Goal: Transaction & Acquisition: Book appointment/travel/reservation

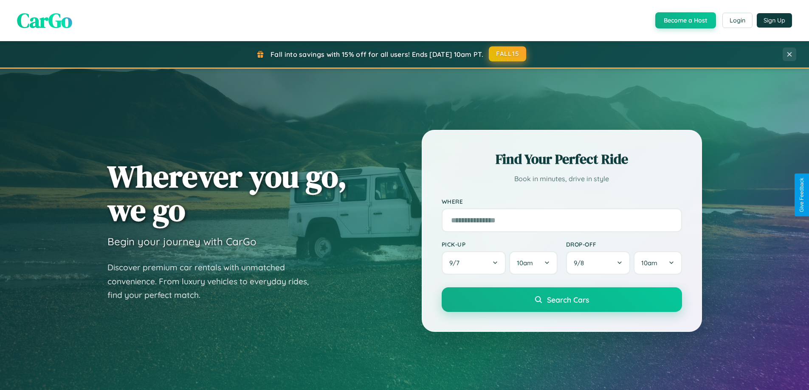
click at [508, 54] on button "FALL15" at bounding box center [507, 53] width 37 height 15
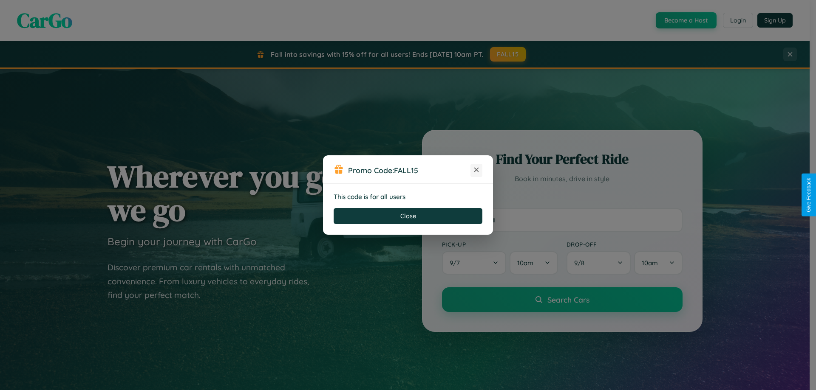
click at [476, 170] on icon at bounding box center [476, 170] width 8 height 8
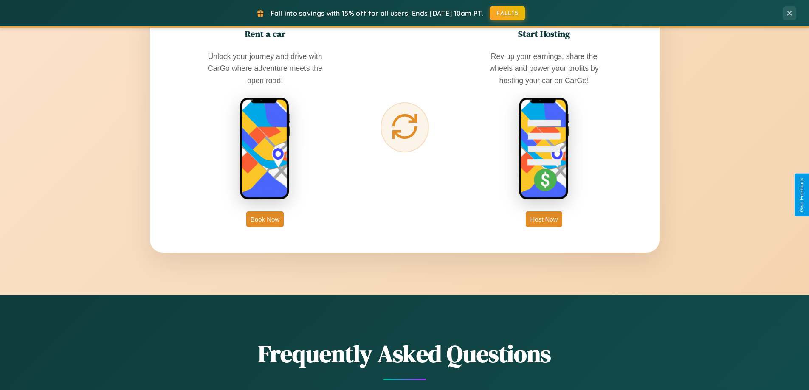
scroll to position [1365, 0]
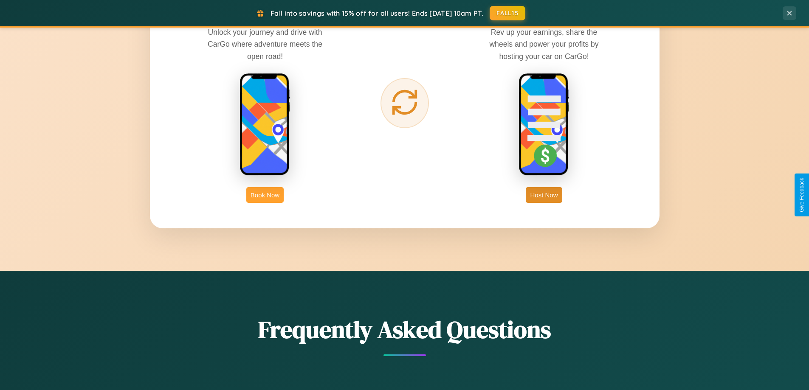
click at [265, 195] on button "Book Now" at bounding box center [264, 195] width 37 height 16
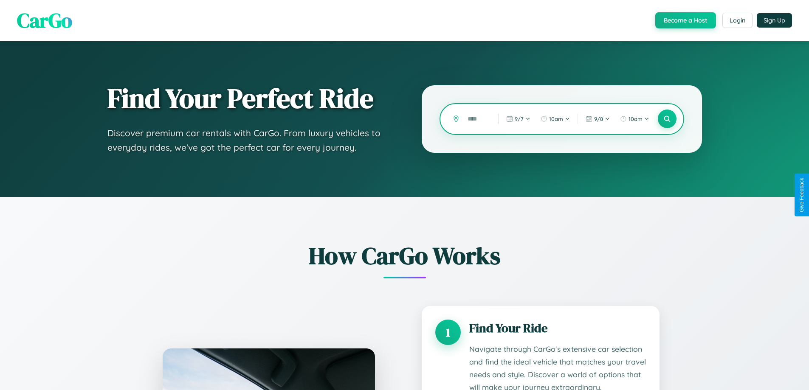
click at [477, 119] on input "text" at bounding box center [476, 119] width 26 height 15
type input "*"
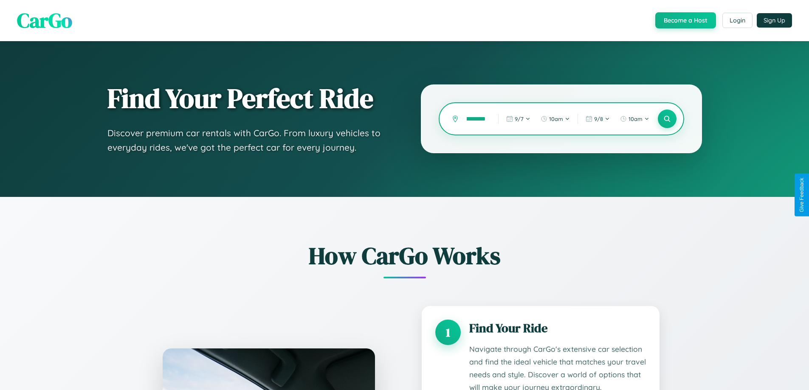
scroll to position [0, 10]
type input "*********"
click at [667, 119] on icon at bounding box center [667, 119] width 8 height 8
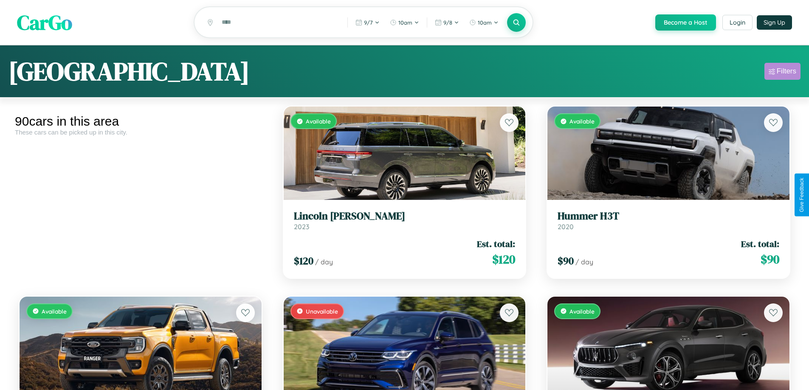
click at [782, 73] on div "Filters" at bounding box center [787, 71] width 20 height 8
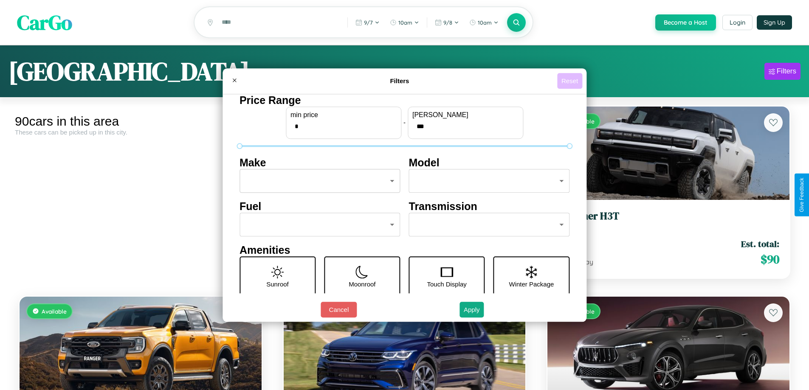
click at [571, 81] on button "Reset" at bounding box center [569, 81] width 25 height 16
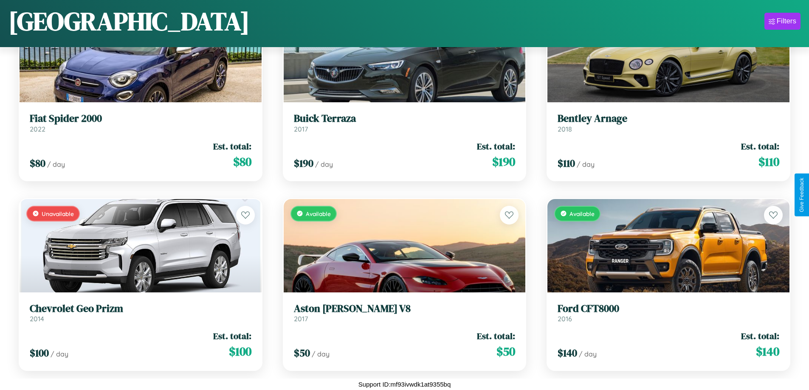
scroll to position [310, 0]
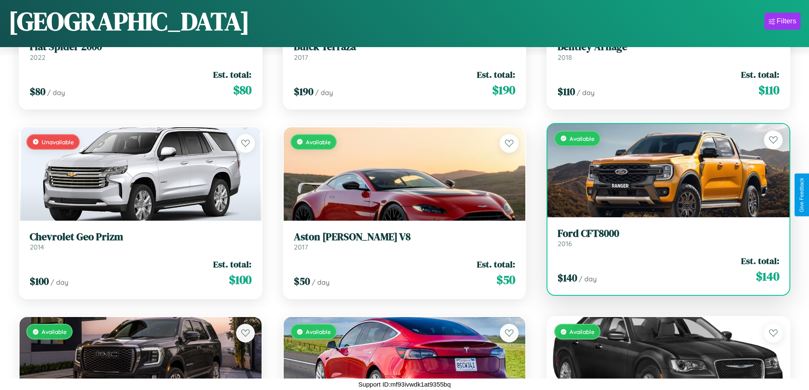
click at [663, 238] on h3 "Ford CFT8000" at bounding box center [669, 234] width 222 height 12
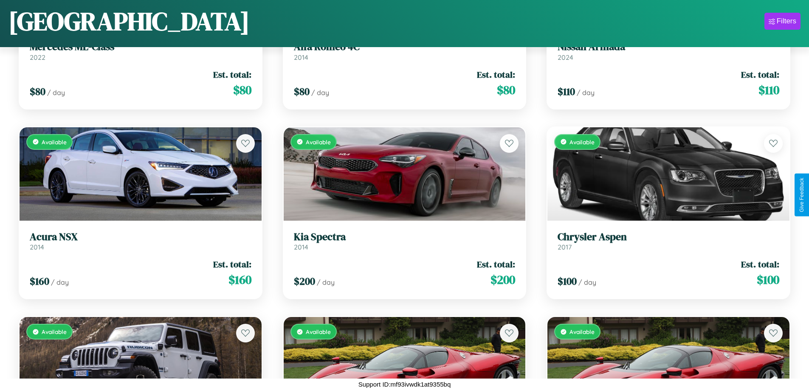
scroll to position [40, 0]
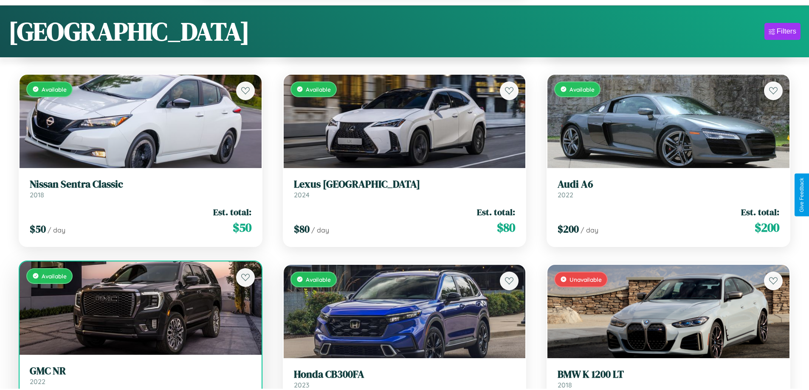
click at [139, 380] on link "GMC NR 2022" at bounding box center [141, 375] width 222 height 21
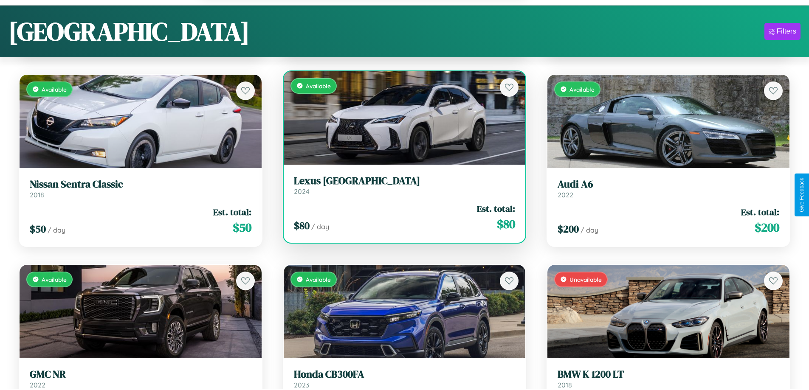
scroll to position [3606, 0]
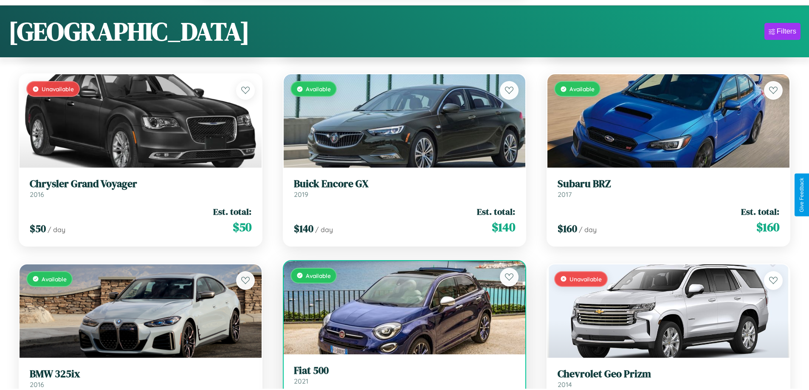
click at [401, 380] on link "Fiat 500 2021" at bounding box center [405, 375] width 222 height 21
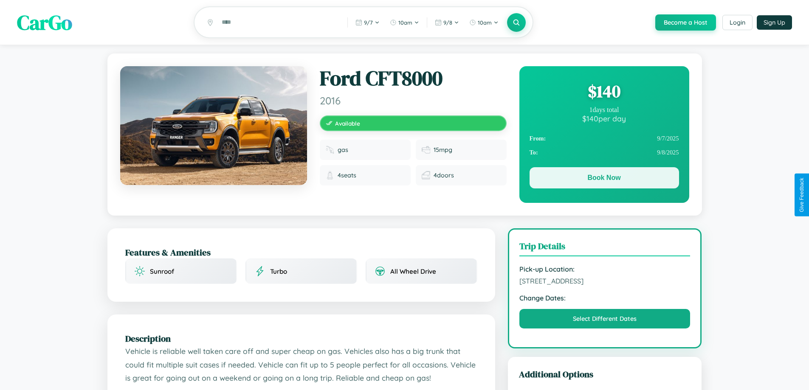
click at [604, 180] on button "Book Now" at bounding box center [605, 177] width 150 height 21
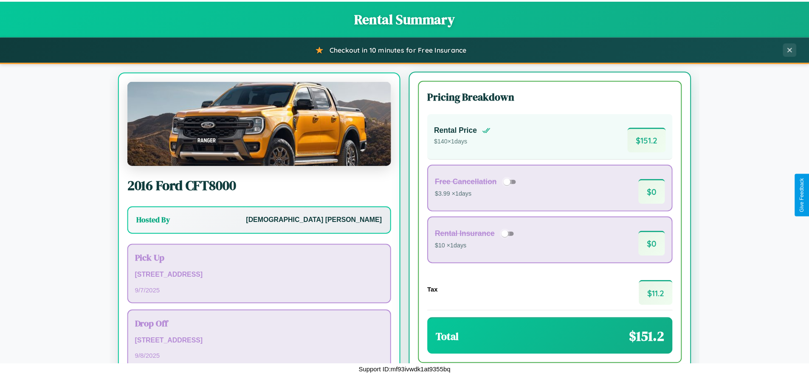
scroll to position [40, 0]
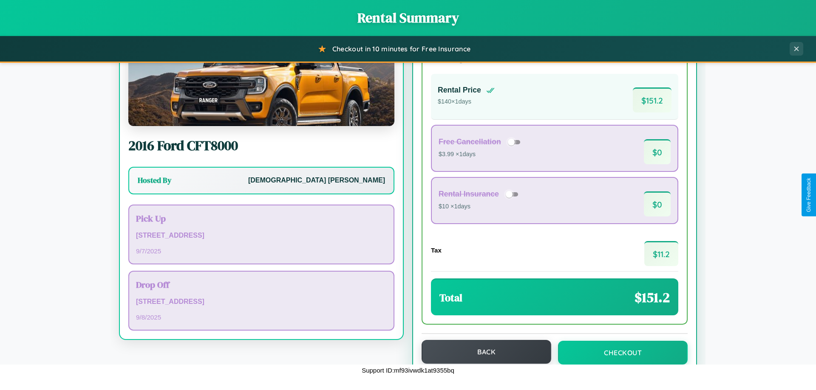
click at [482, 352] on button "Back" at bounding box center [486, 352] width 130 height 24
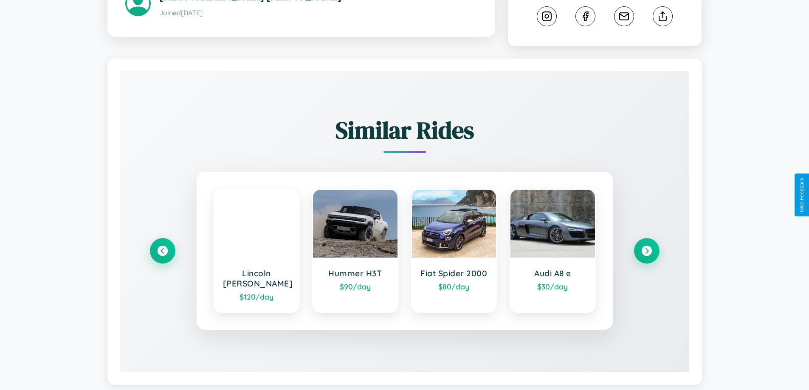
scroll to position [473, 0]
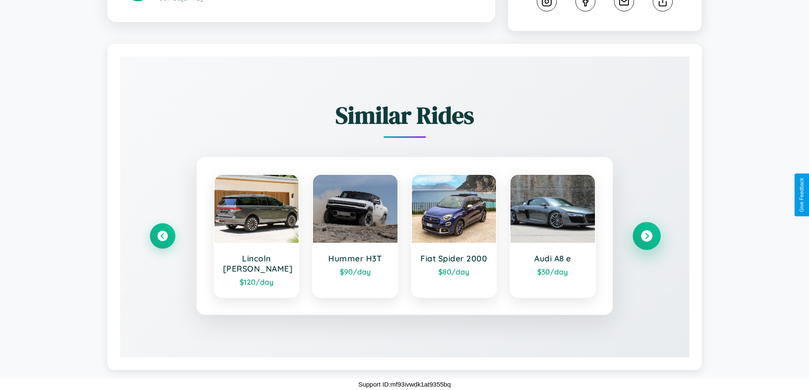
click at [646, 236] on icon at bounding box center [646, 236] width 11 height 11
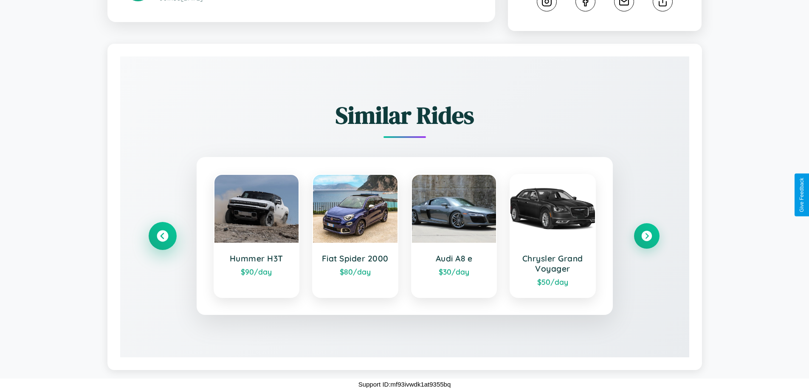
click at [162, 236] on icon at bounding box center [162, 236] width 11 height 11
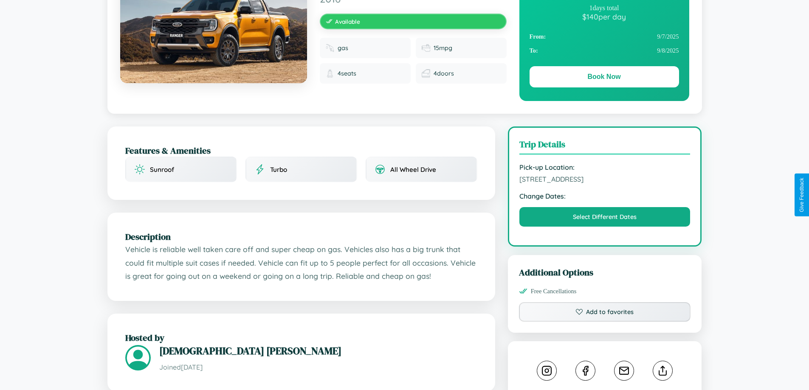
scroll to position [87, 0]
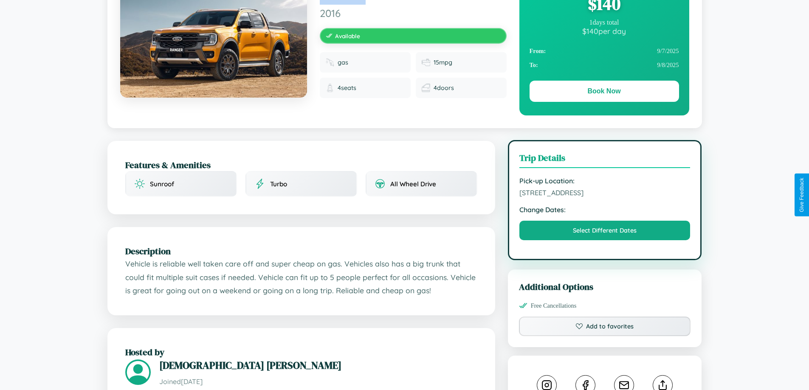
click at [605, 195] on span "[STREET_ADDRESS]" at bounding box center [604, 193] width 171 height 8
click at [605, 194] on span "[STREET_ADDRESS]" at bounding box center [604, 193] width 171 height 8
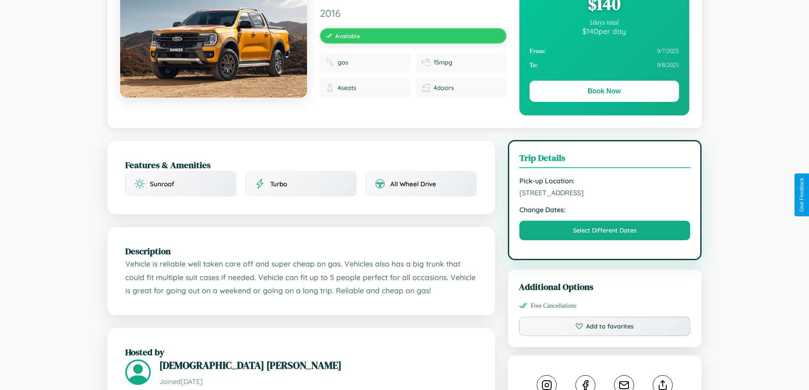
click at [605, 194] on span "[STREET_ADDRESS]" at bounding box center [604, 193] width 171 height 8
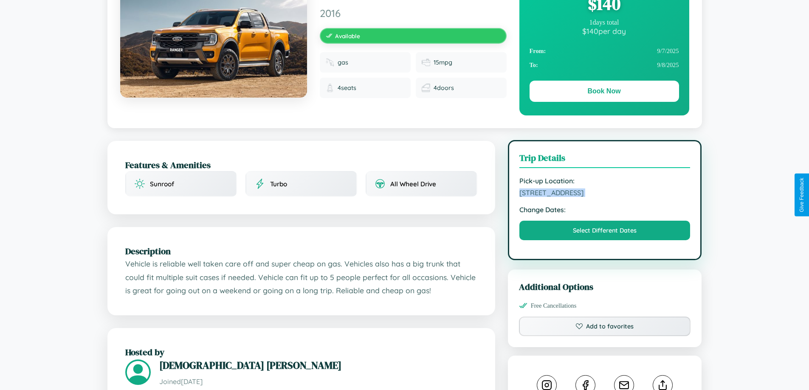
click at [605, 194] on span "[STREET_ADDRESS]" at bounding box center [604, 193] width 171 height 8
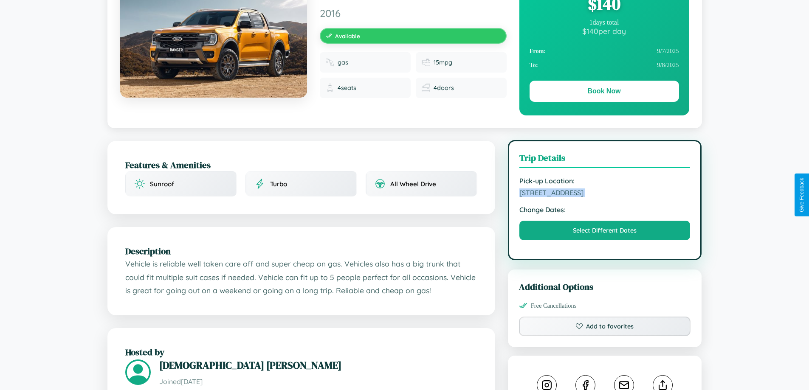
click at [605, 194] on span "[STREET_ADDRESS]" at bounding box center [604, 193] width 171 height 8
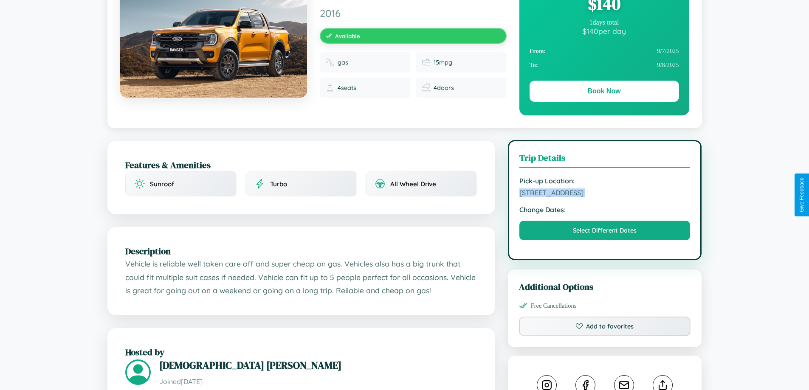
click at [605, 194] on span "[STREET_ADDRESS]" at bounding box center [604, 193] width 171 height 8
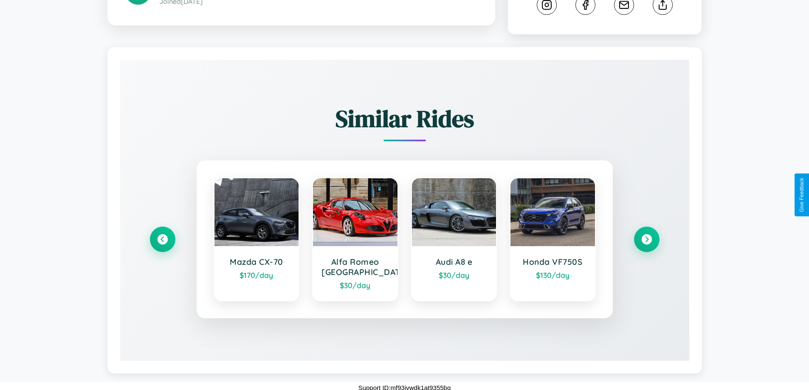
scroll to position [473, 0]
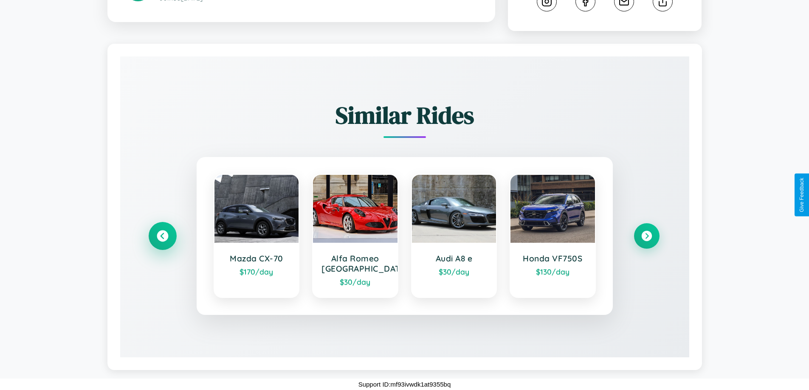
click at [162, 236] on icon at bounding box center [162, 236] width 11 height 11
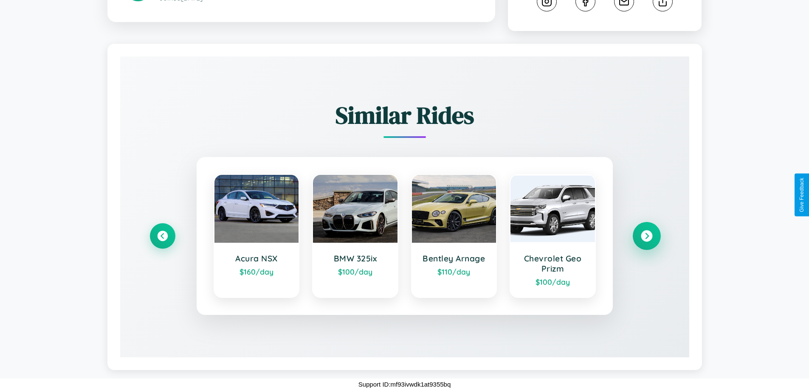
click at [646, 236] on icon at bounding box center [646, 236] width 11 height 11
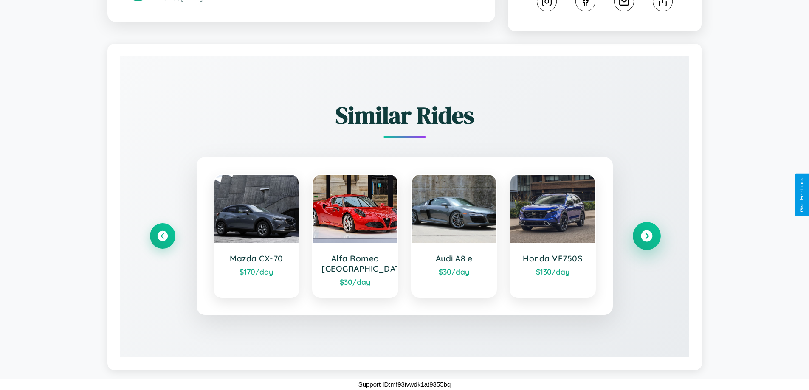
click at [646, 236] on icon at bounding box center [646, 236] width 11 height 11
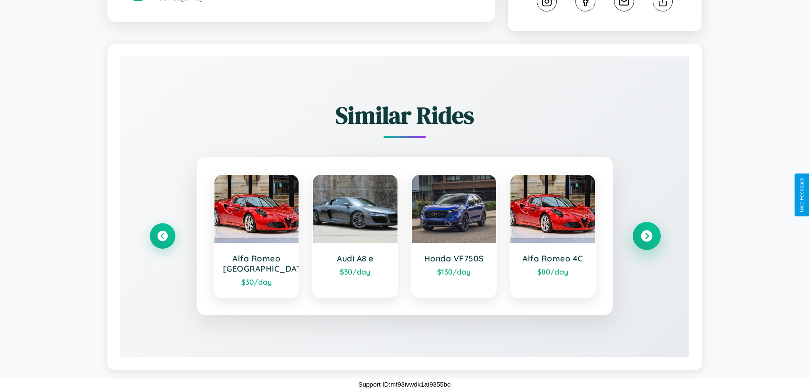
click at [646, 236] on icon at bounding box center [646, 236] width 11 height 11
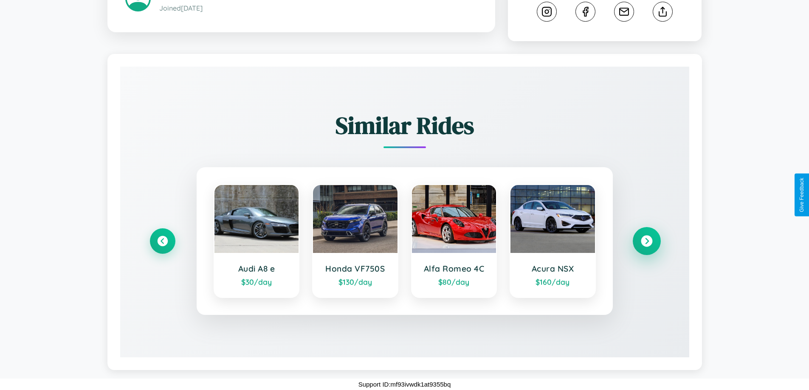
click at [646, 241] on icon at bounding box center [646, 241] width 11 height 11
